Goal: Find specific page/section: Find specific page/section

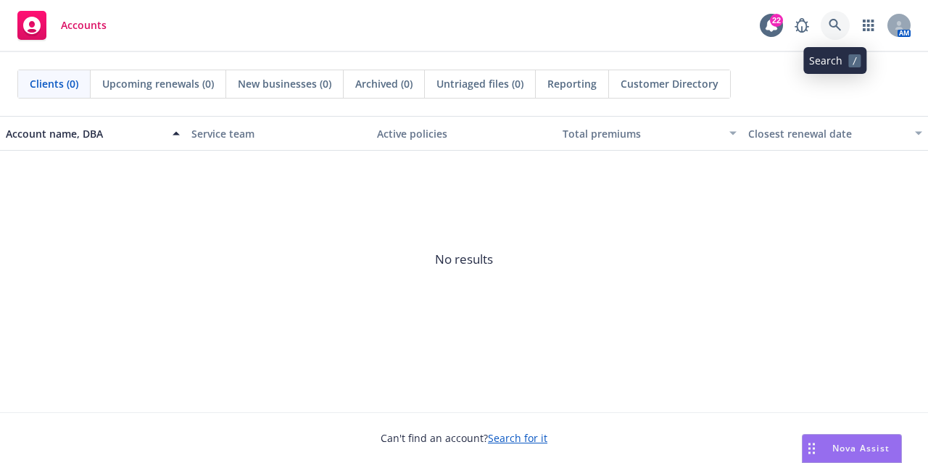
click at [838, 15] on link at bounding box center [835, 25] width 29 height 29
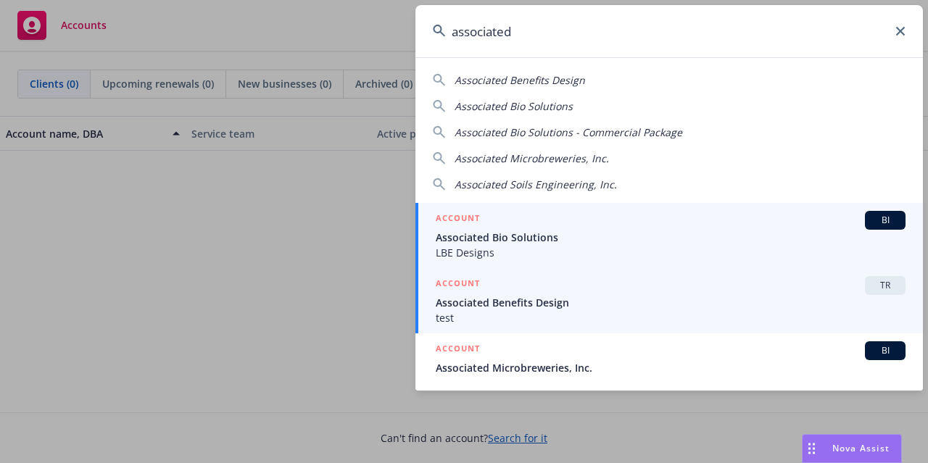
type input "associated"
click at [600, 302] on span "Associated Benefits Design" at bounding box center [671, 302] width 470 height 15
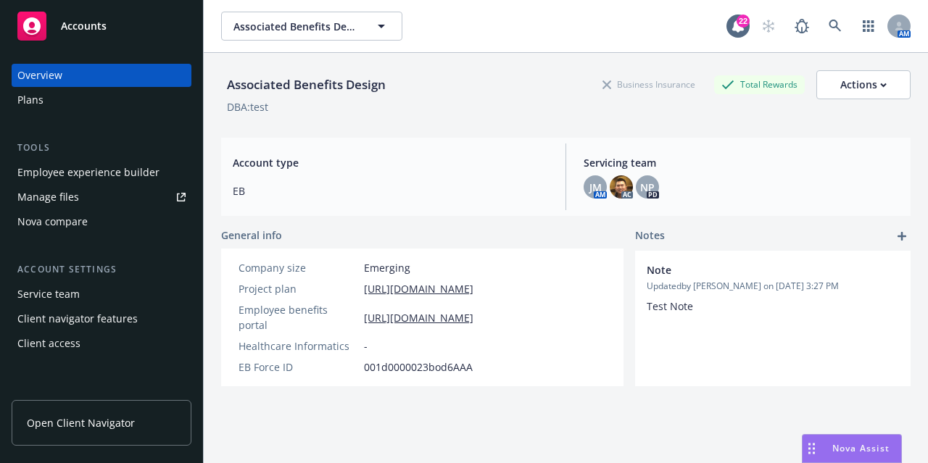
click at [76, 418] on span "Open Client Navigator" at bounding box center [81, 422] width 108 height 15
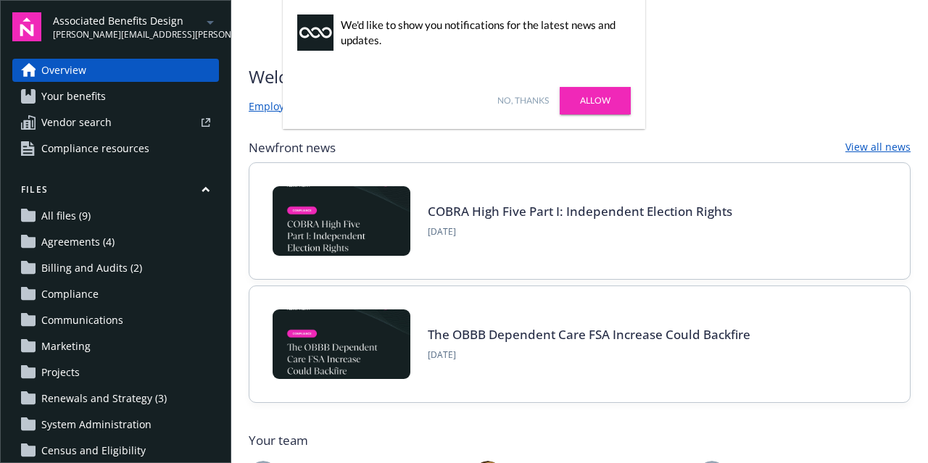
click at [595, 108] on link "Allow" at bounding box center [595, 101] width 71 height 28
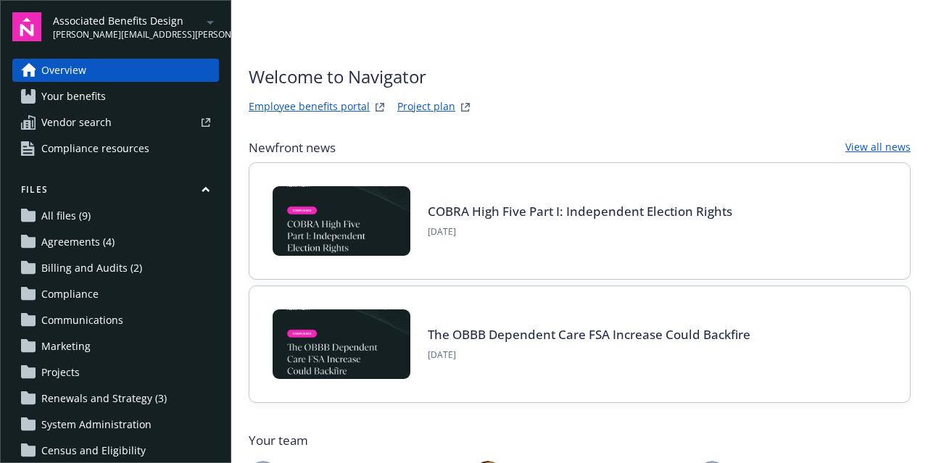
click at [110, 30] on span "denise.earl@newfront.com" at bounding box center [127, 34] width 149 height 13
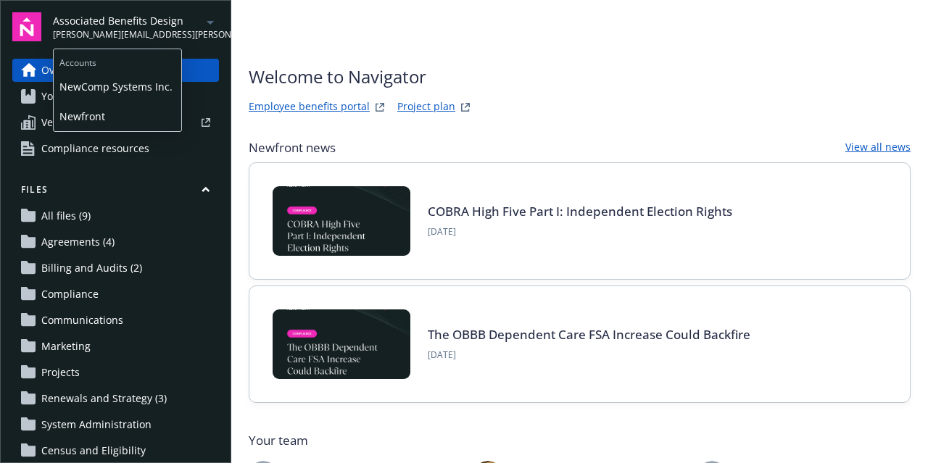
click at [89, 98] on span "NewComp Systems Inc." at bounding box center [117, 87] width 116 height 30
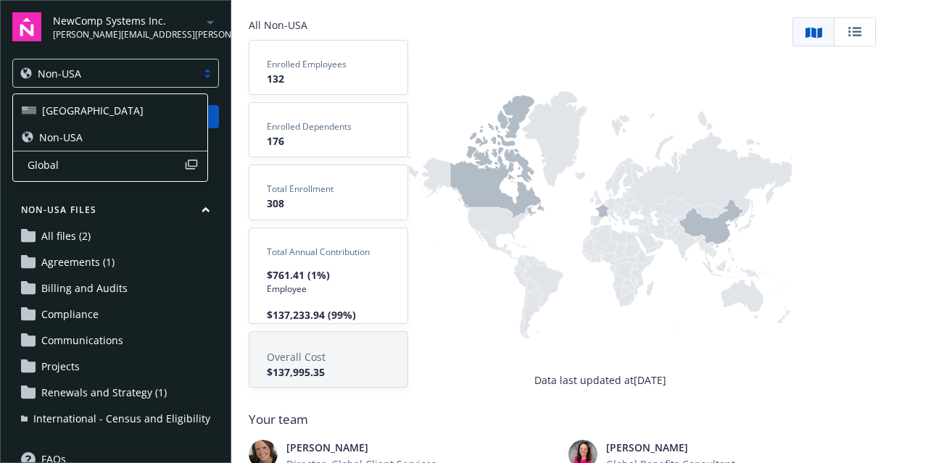
click at [88, 80] on div "Non-USA" at bounding box center [104, 74] width 183 height 18
click at [64, 115] on div "USA" at bounding box center [110, 110] width 177 height 15
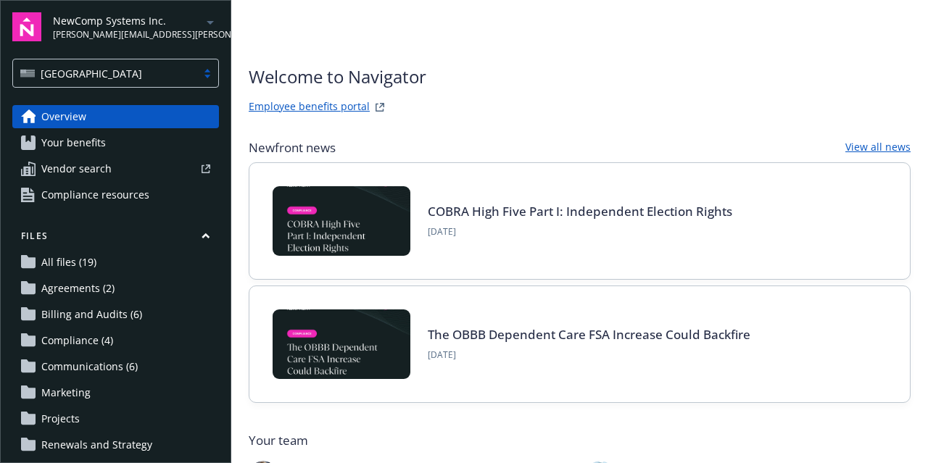
click at [96, 139] on span "Your benefits" at bounding box center [73, 142] width 65 height 23
